Goal: Book appointment/travel/reservation

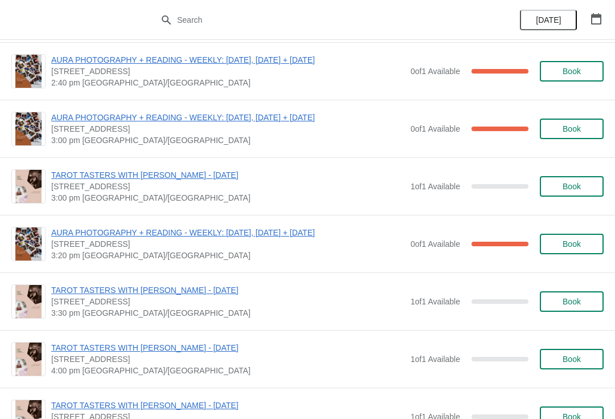
scroll to position [296, 0]
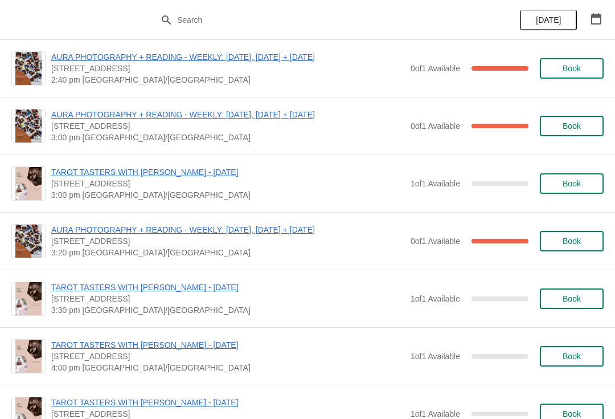
click at [169, 177] on span "TAROT TASTERS WITH [PERSON_NAME] - [DATE]" at bounding box center [228, 171] width 354 height 11
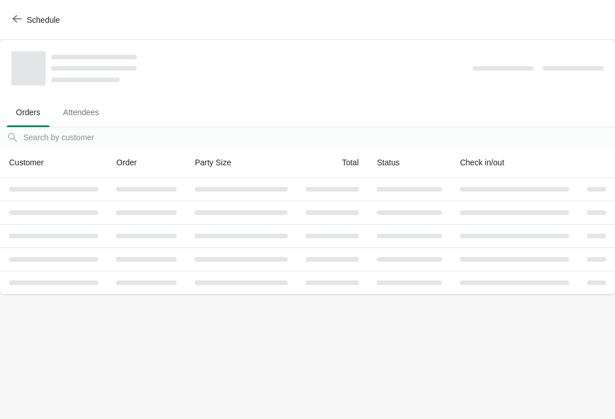
scroll to position [0, 0]
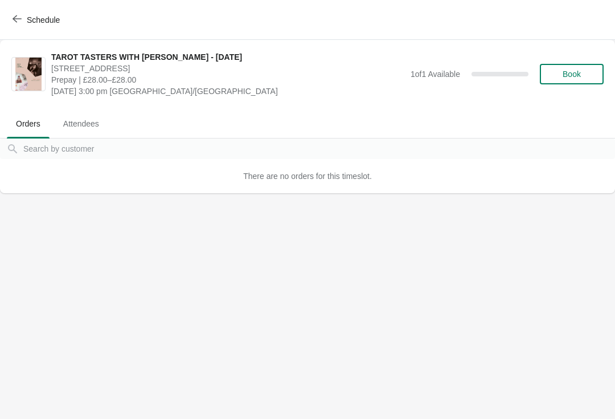
click at [553, 80] on button "Book" at bounding box center [572, 74] width 64 height 21
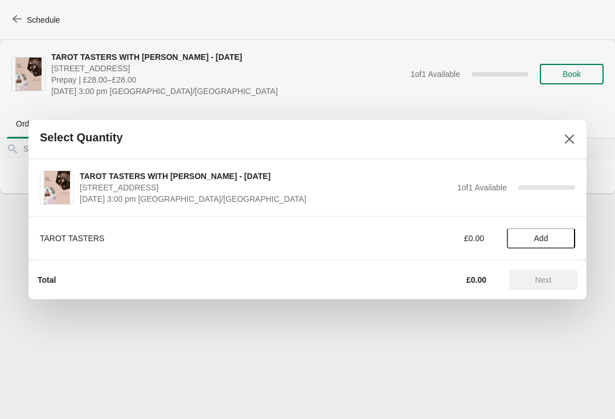
click at [530, 241] on span "Add" at bounding box center [541, 237] width 48 height 9
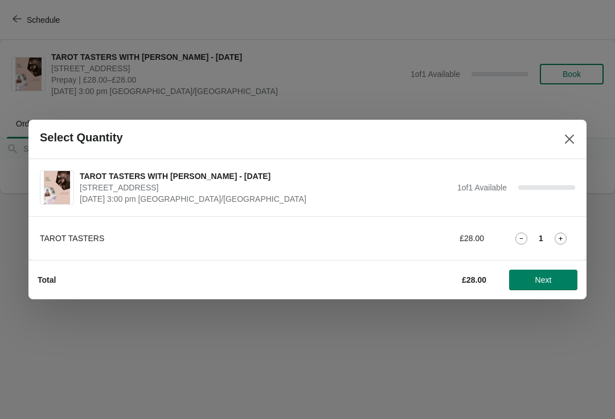
click at [569, 132] on button "Close" at bounding box center [569, 139] width 21 height 21
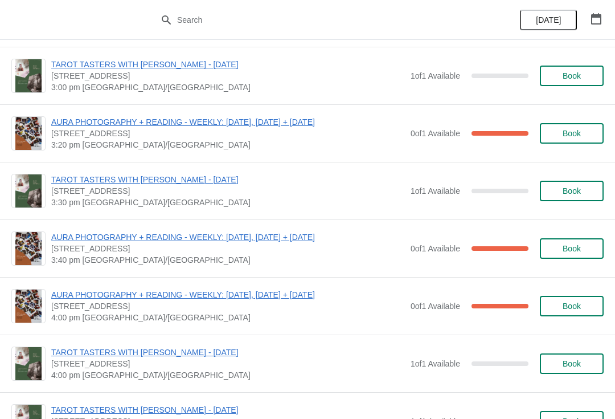
scroll to position [1762, 0]
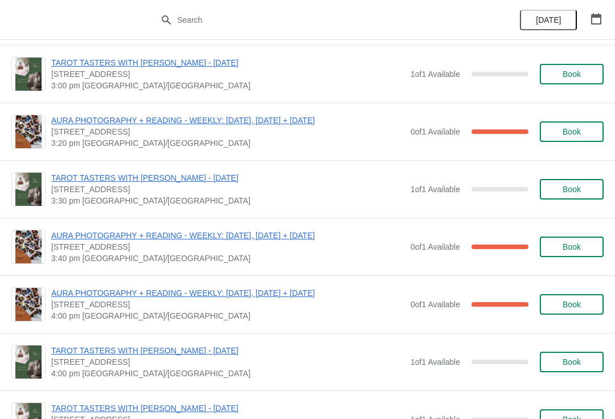
click at [573, 188] on span "Book" at bounding box center [572, 189] width 18 height 9
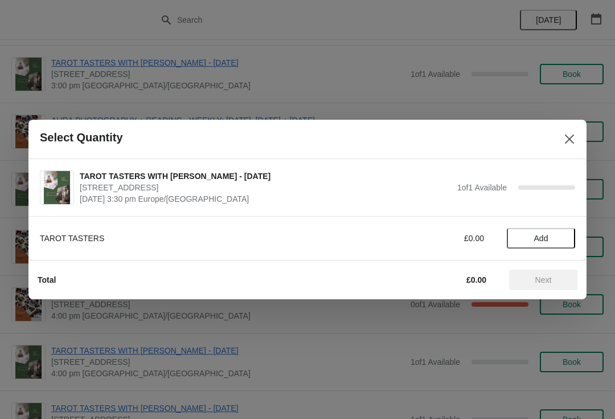
click at [539, 235] on span "Add" at bounding box center [541, 237] width 14 height 9
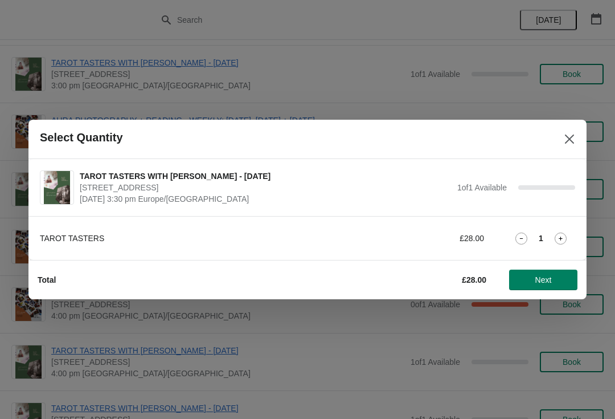
click at [560, 143] on button "Close" at bounding box center [569, 139] width 21 height 21
